Goal: Information Seeking & Learning: Find specific fact

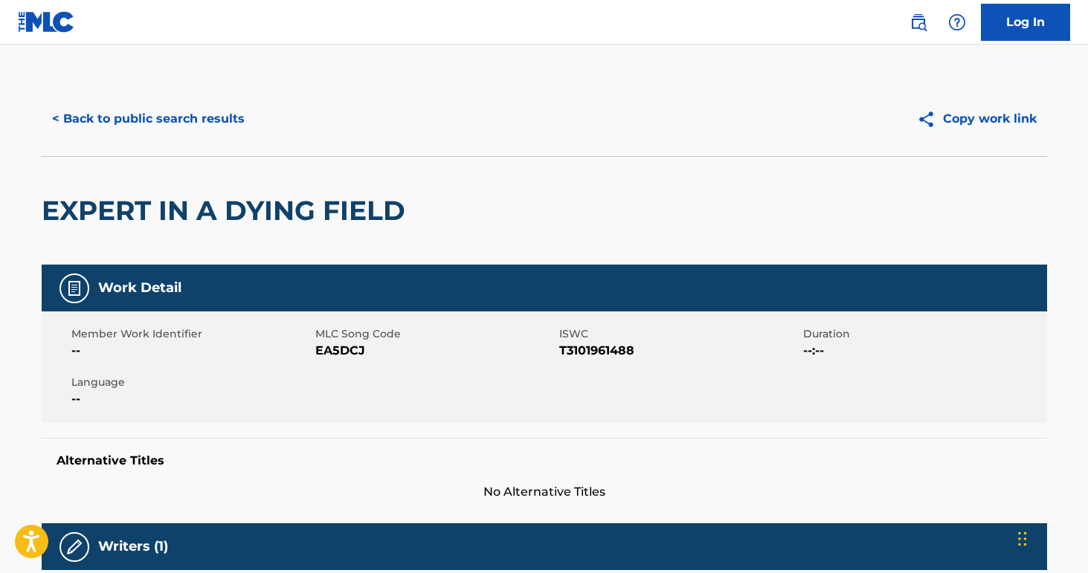
click at [153, 114] on button "< Back to public search results" at bounding box center [148, 118] width 213 height 37
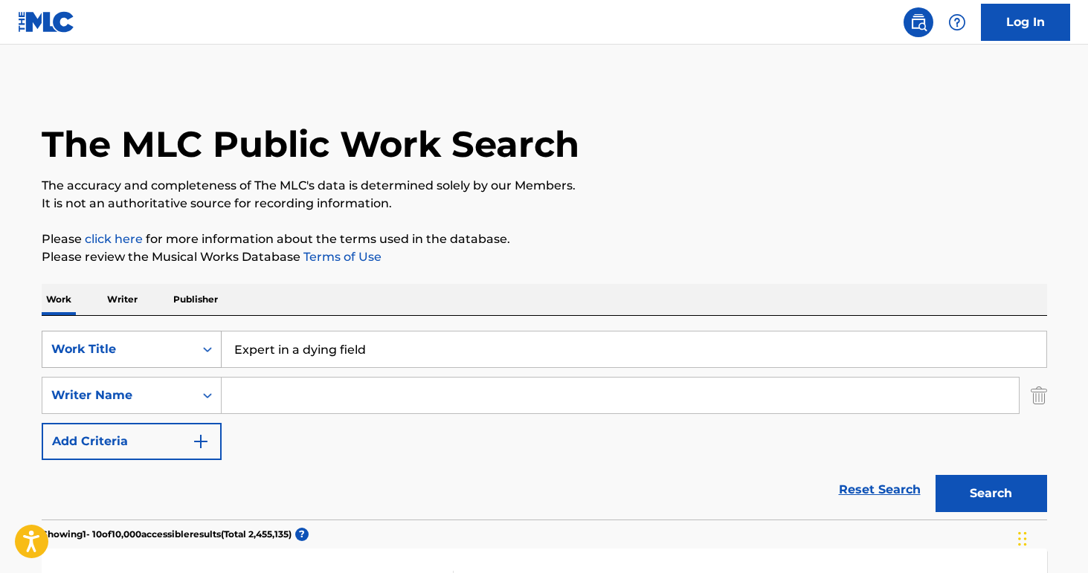
scroll to position [249, 0]
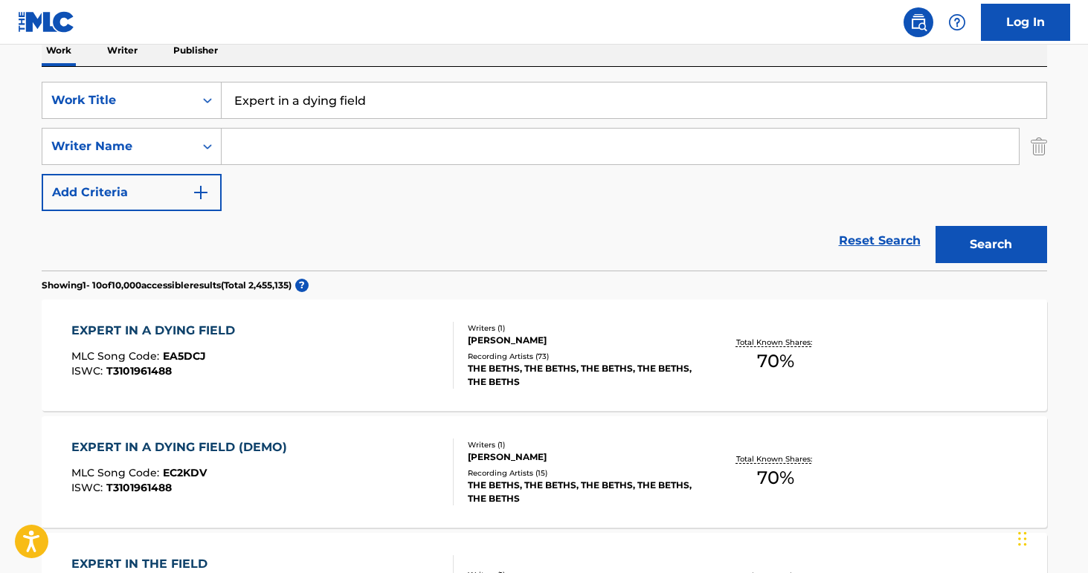
click at [305, 94] on input "Expert in a dying field" at bounding box center [634, 101] width 825 height 36
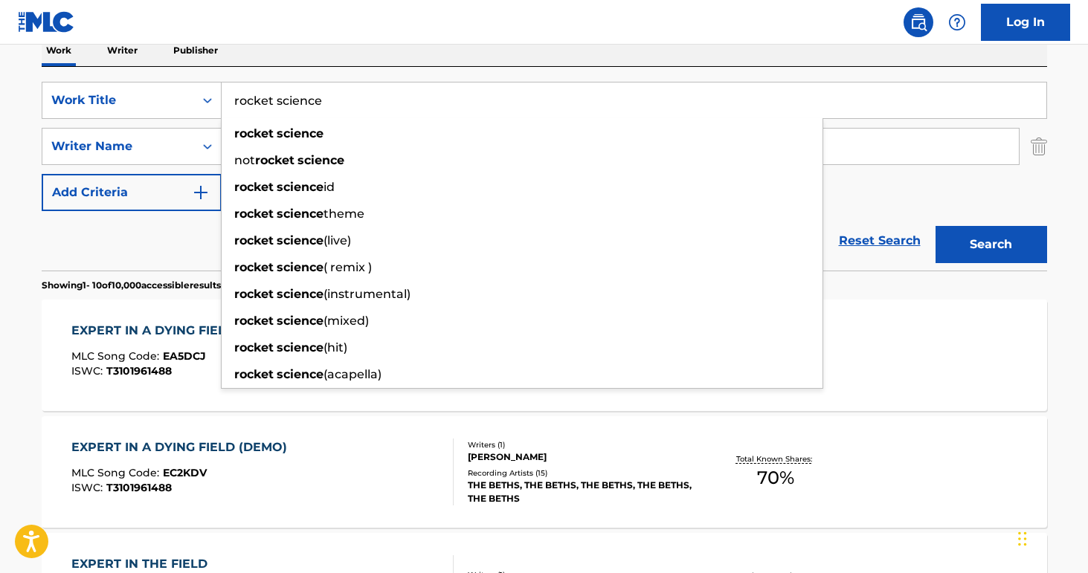
type input "rocket science"
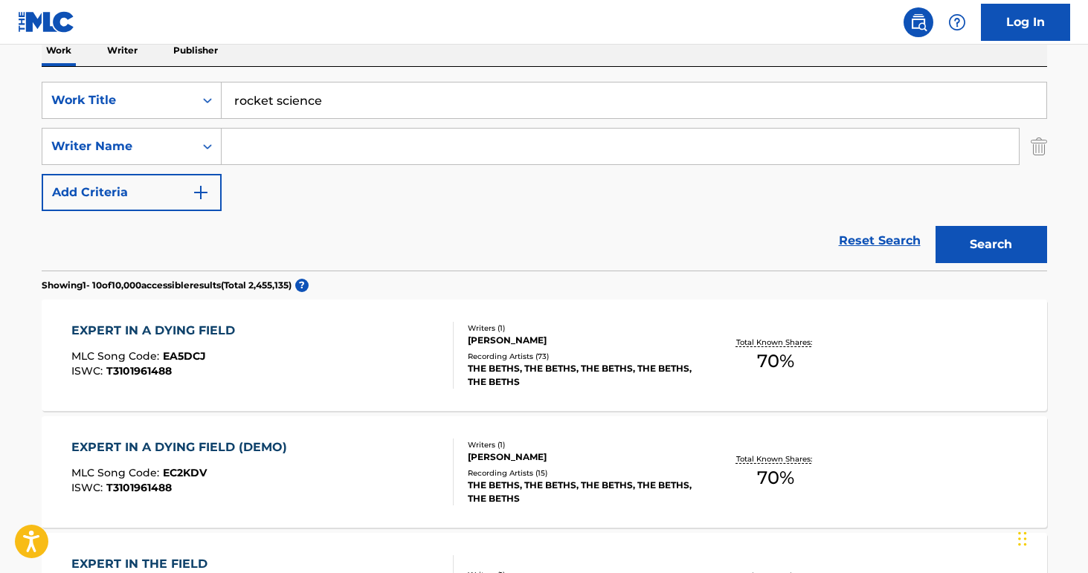
click at [512, 155] on input "Search Form" at bounding box center [620, 147] width 797 height 36
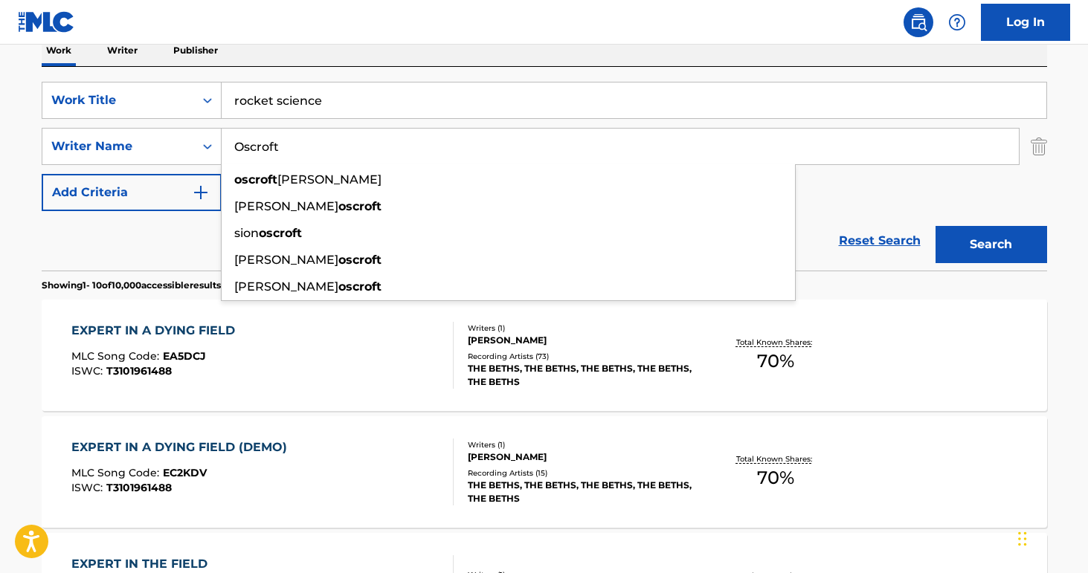
type input "Oscroft"
click at [935, 226] on button "Search" at bounding box center [991, 244] width 112 height 37
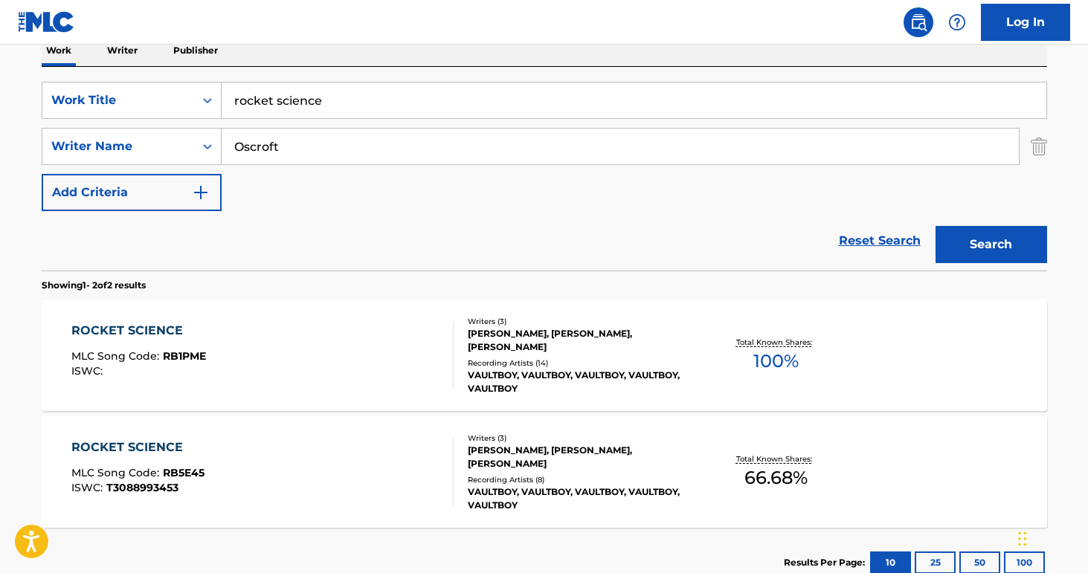
click at [351, 336] on div "ROCKET SCIENCE MLC Song Code : RB1PME ISWC :" at bounding box center [262, 355] width 382 height 67
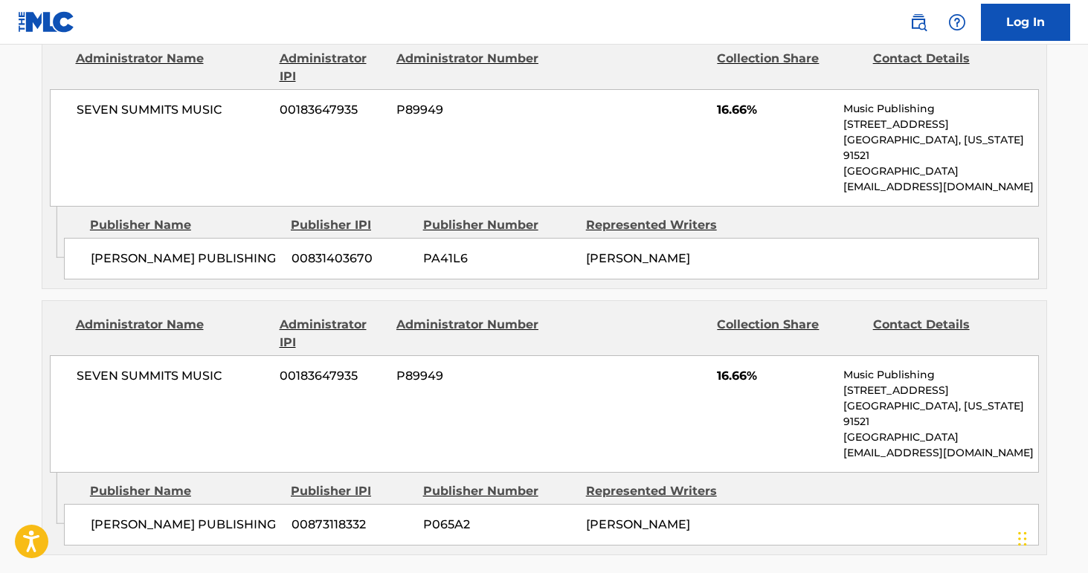
scroll to position [1159, 0]
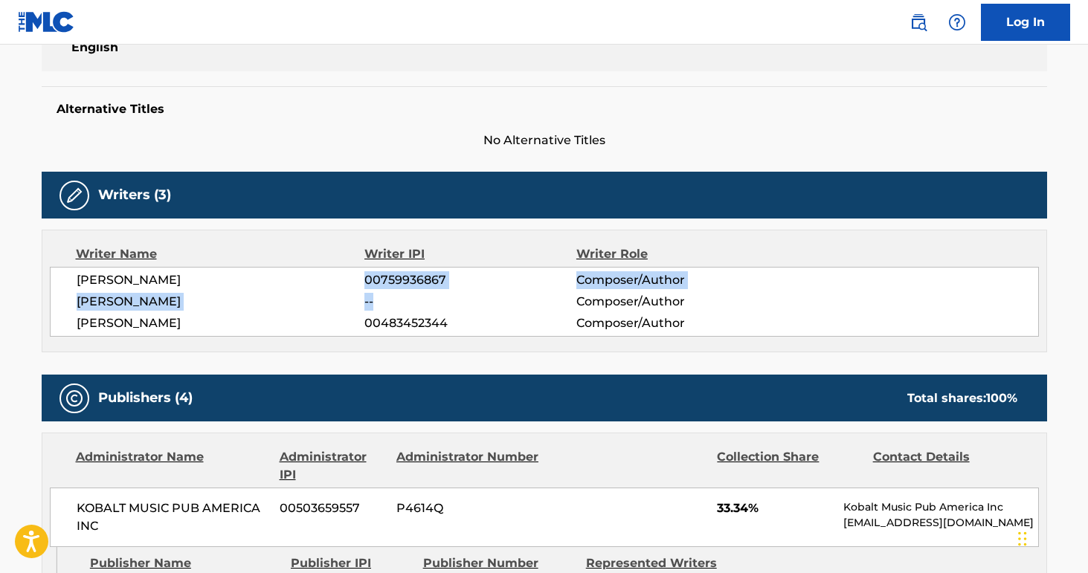
drag, startPoint x: 379, startPoint y: 283, endPoint x: 331, endPoint y: 281, distance: 47.6
click at [331, 281] on div "[PERSON_NAME] 00759936867 Composer/Author [PERSON_NAME] -- Composer/Author [PER…" at bounding box center [544, 302] width 989 height 70
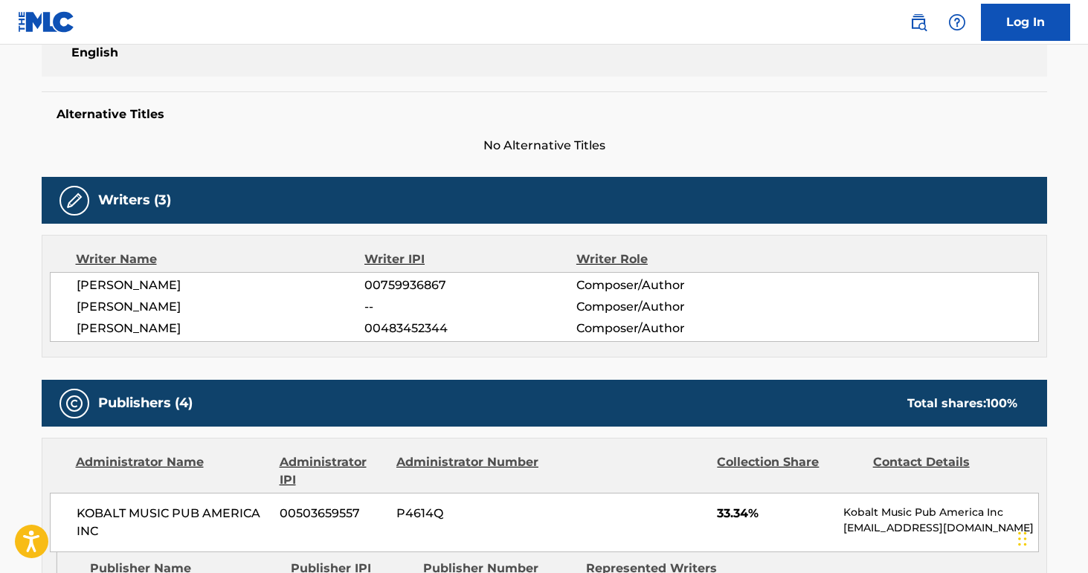
click at [377, 306] on span "--" at bounding box center [469, 307] width 211 height 18
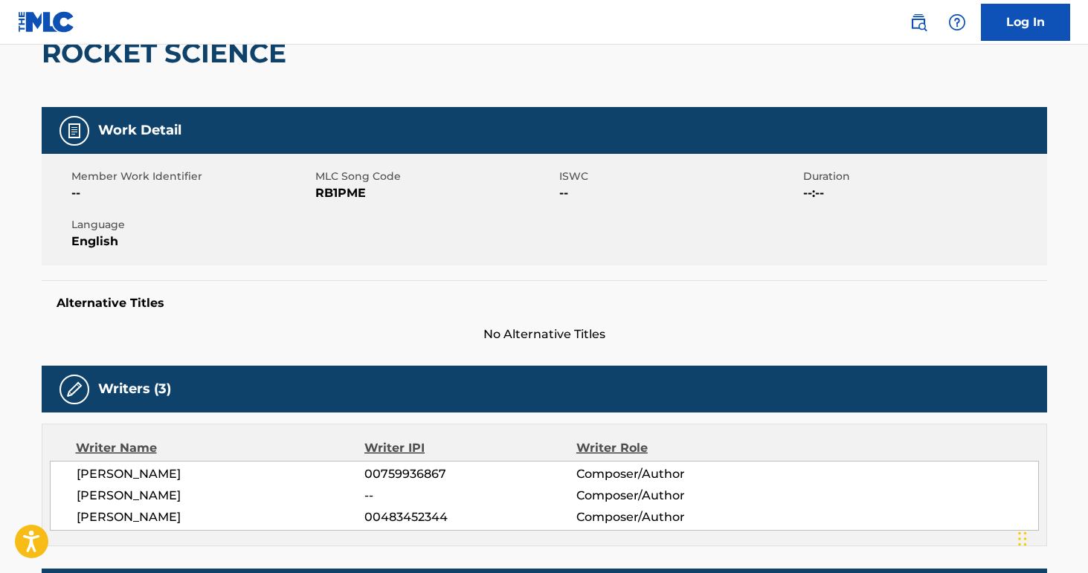
scroll to position [0, 0]
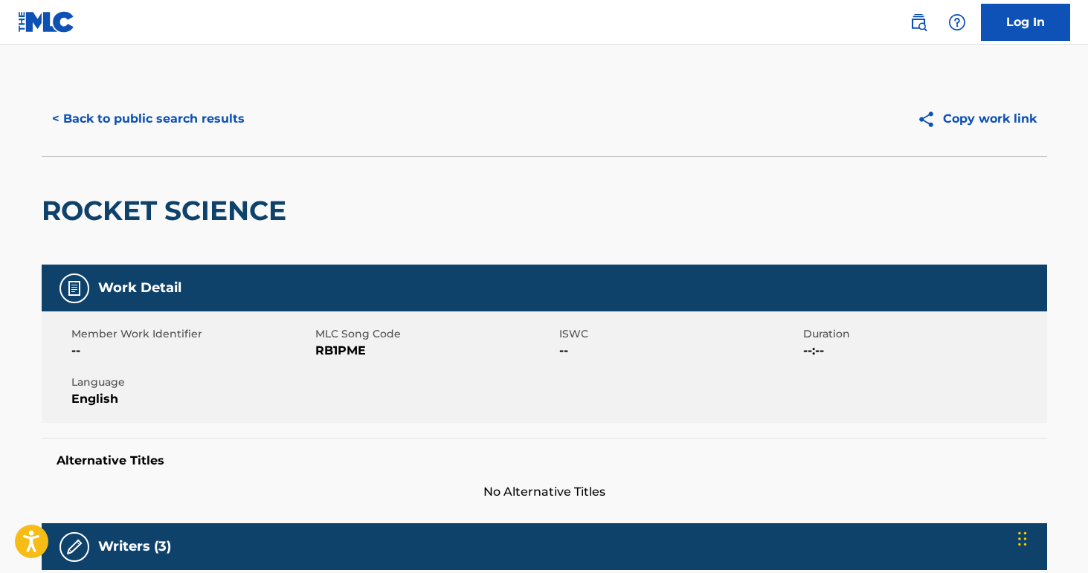
click at [168, 111] on button "< Back to public search results" at bounding box center [148, 118] width 213 height 37
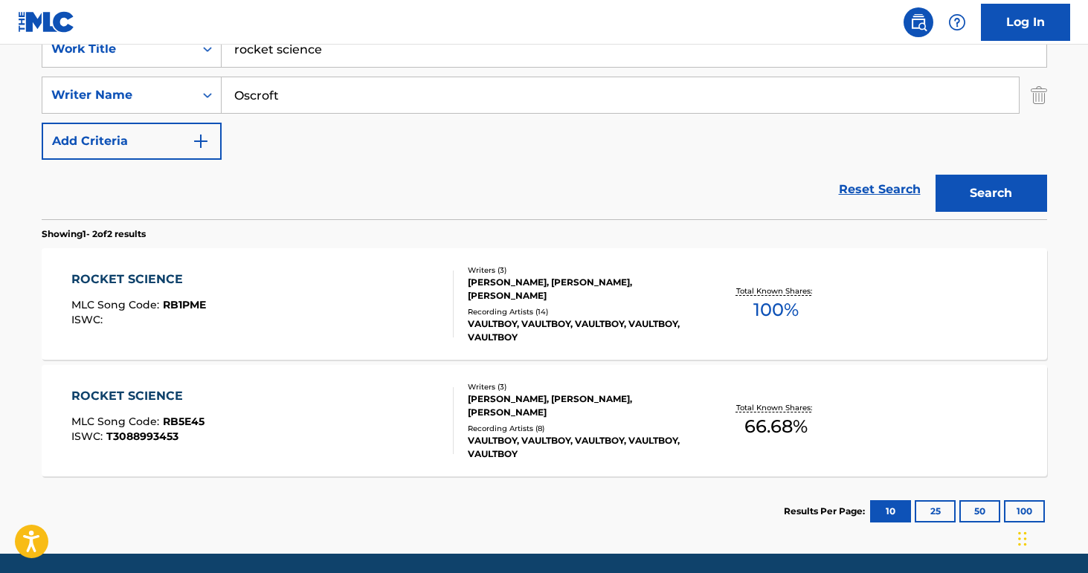
scroll to position [318, 0]
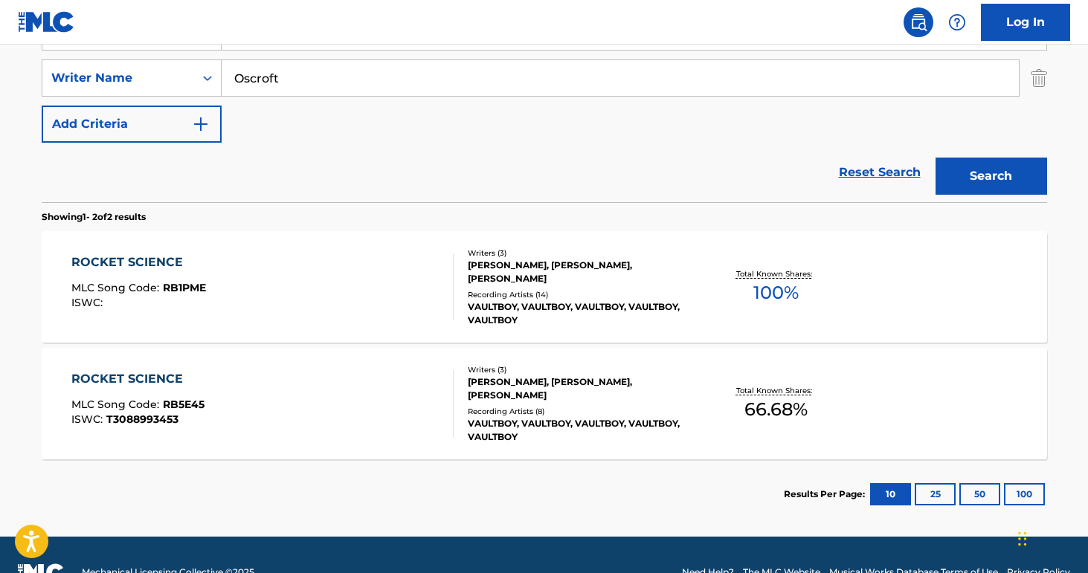
click at [358, 423] on div "ROCKET SCIENCE MLC Song Code : RB5E45 ISWC : T3088993453" at bounding box center [262, 403] width 382 height 67
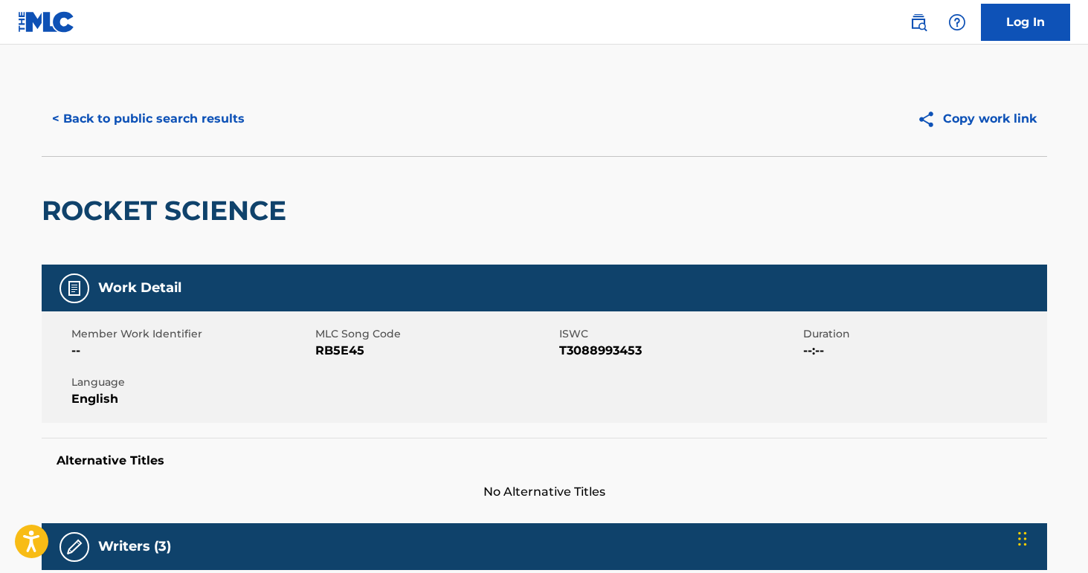
scroll to position [7, 0]
